Goal: Navigation & Orientation: Find specific page/section

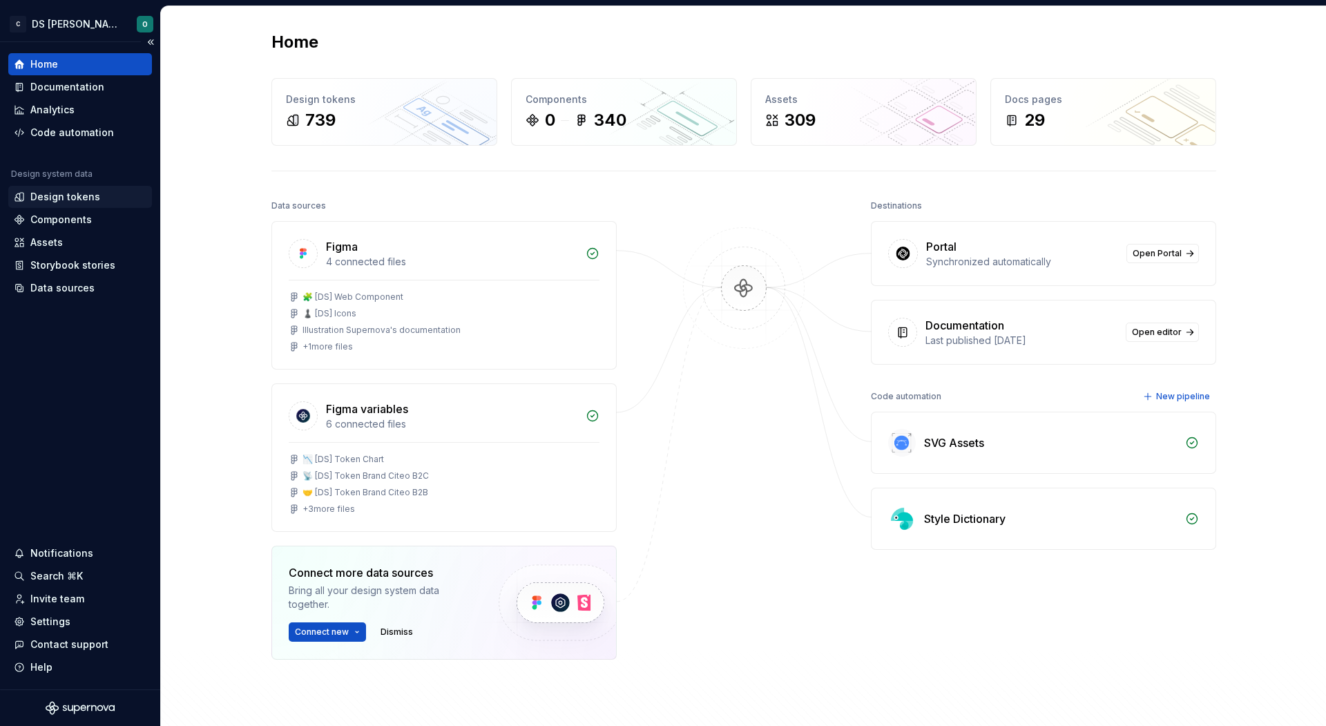
click at [76, 195] on div "Design tokens" at bounding box center [65, 197] width 70 height 14
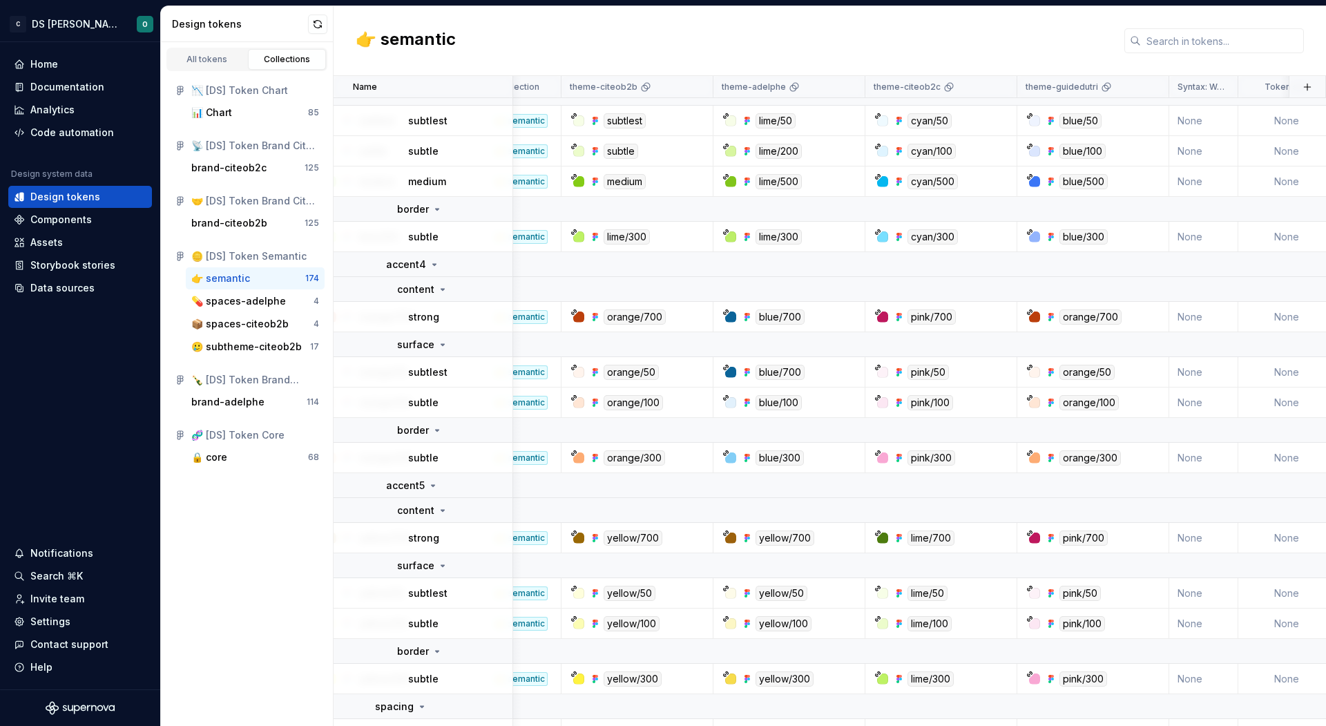
scroll to position [5058, 200]
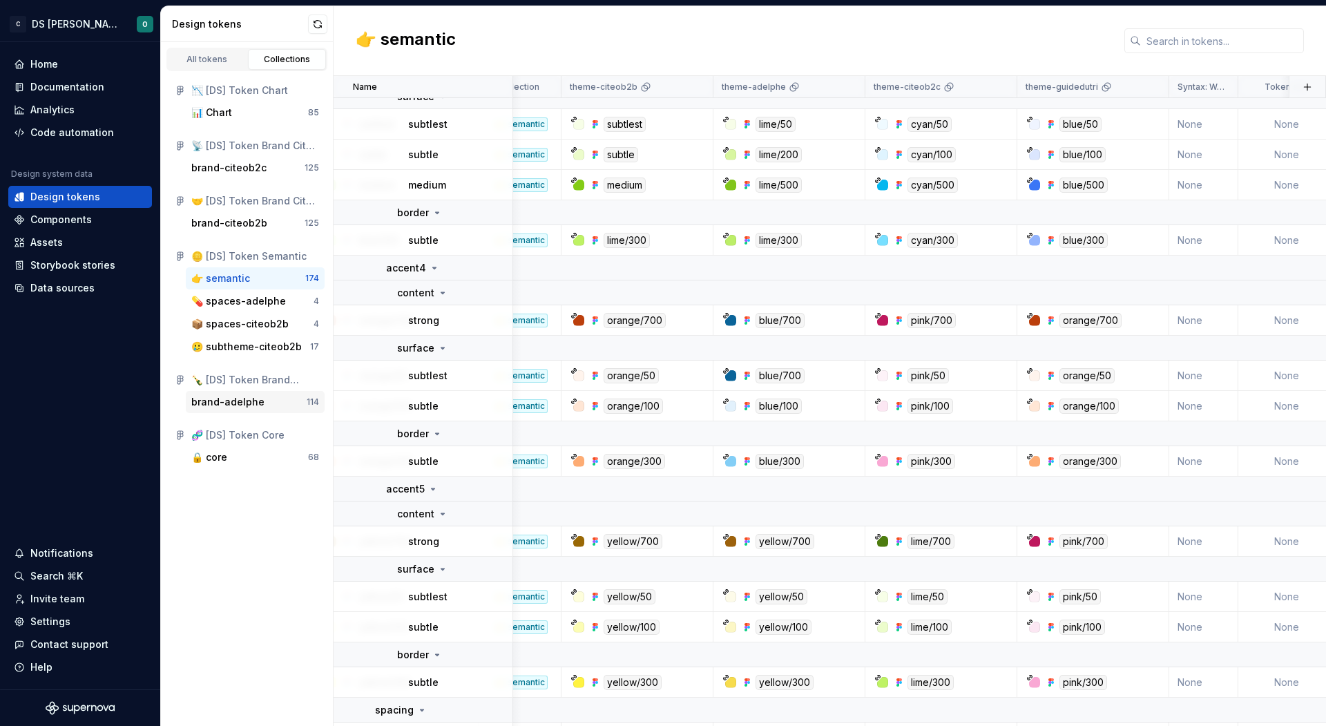
click at [236, 409] on div "brand-adelphe 114" at bounding box center [255, 402] width 139 height 22
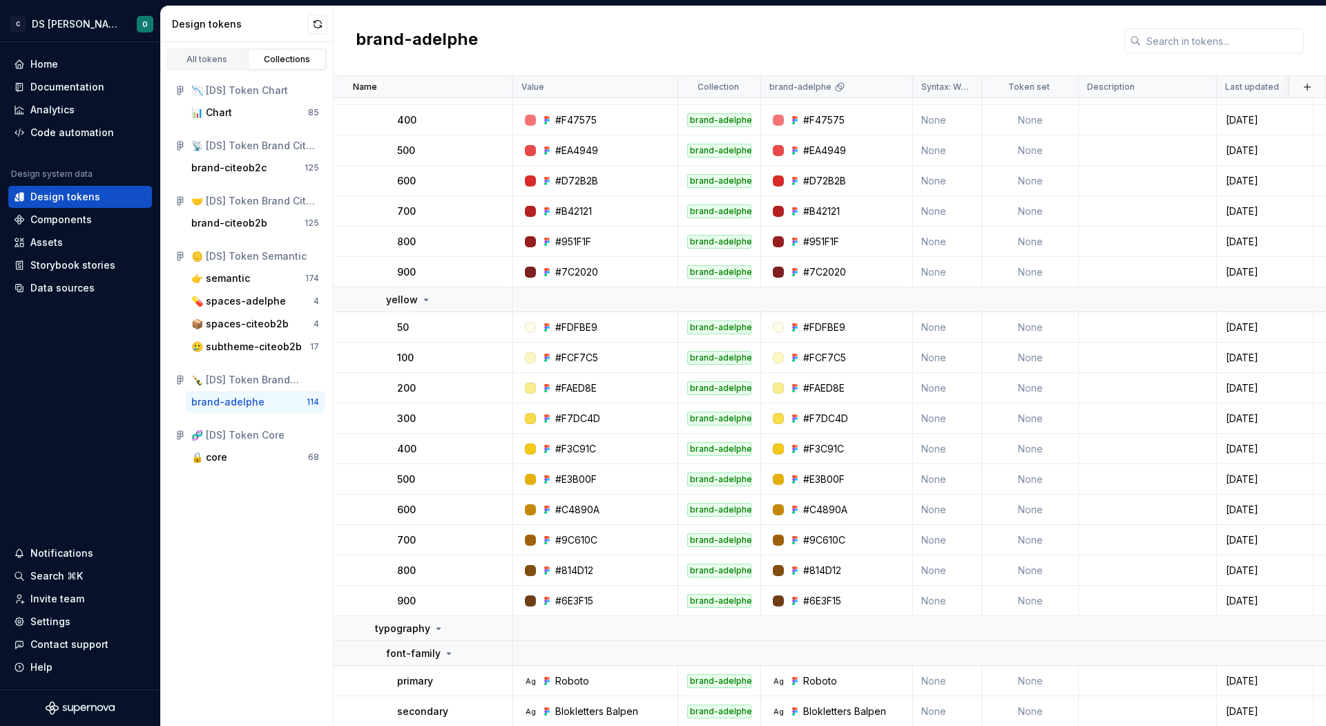
scroll to position [3234, 0]
